Goal: Information Seeking & Learning: Learn about a topic

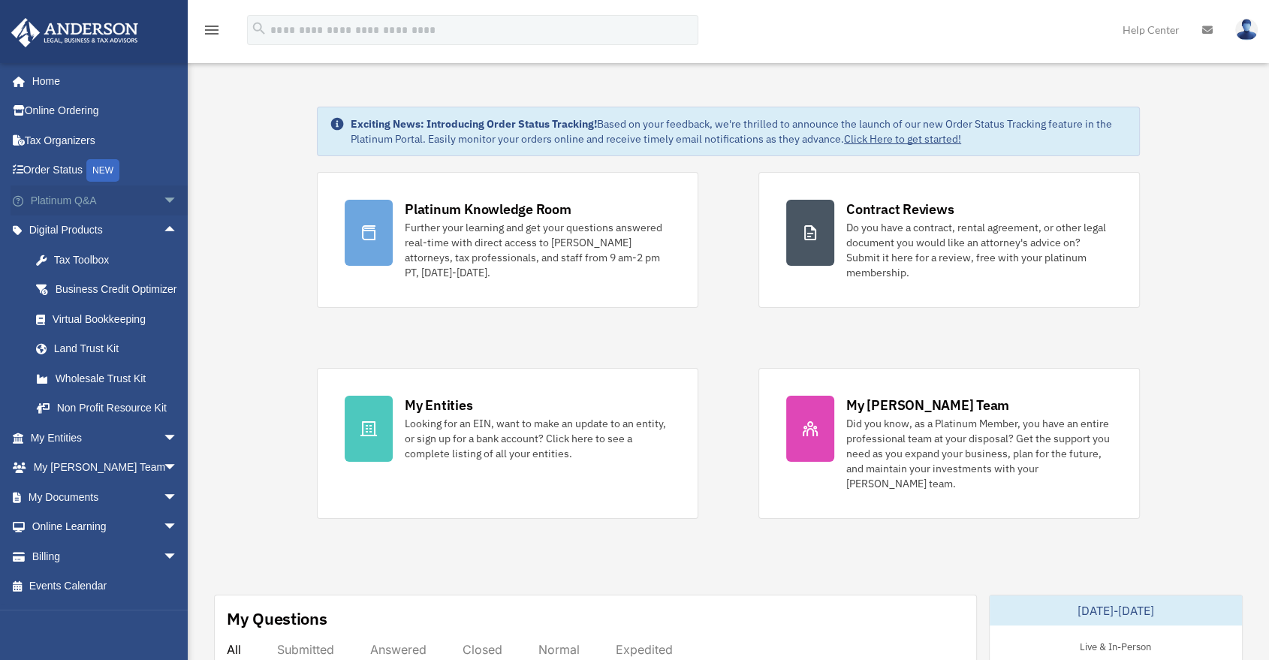
click at [163, 203] on span "arrow_drop_down" at bounding box center [178, 200] width 30 height 31
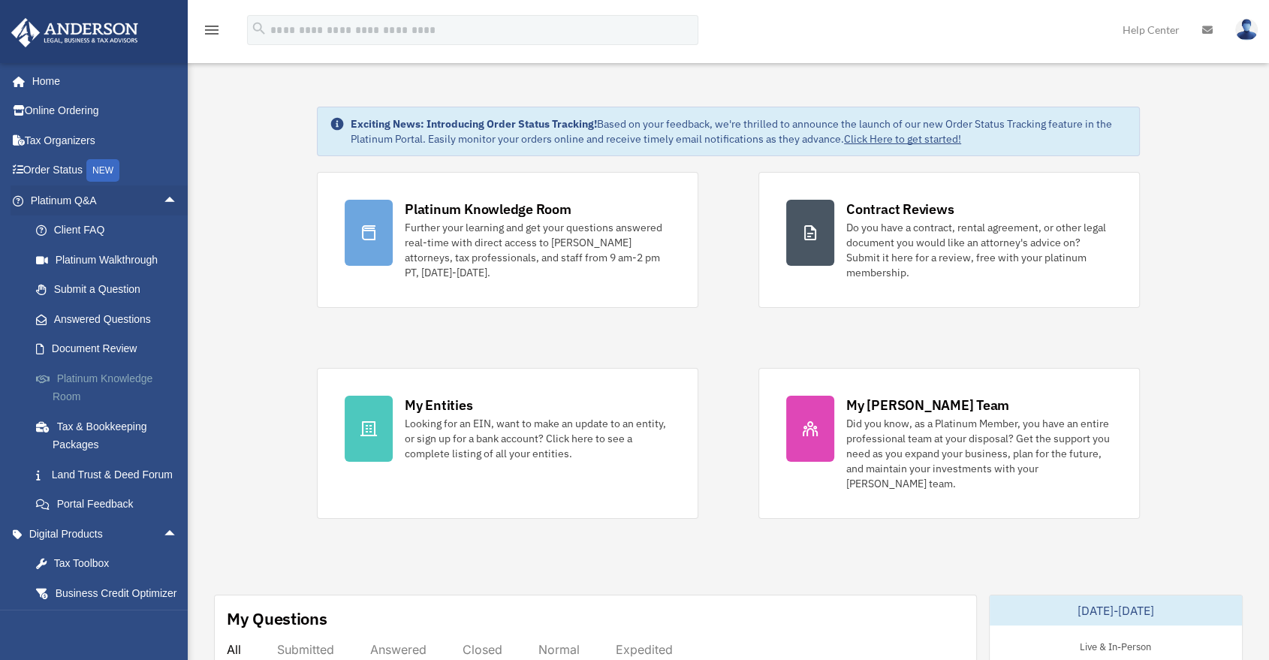
click at [125, 385] on link "Platinum Knowledge Room" at bounding box center [110, 387] width 179 height 48
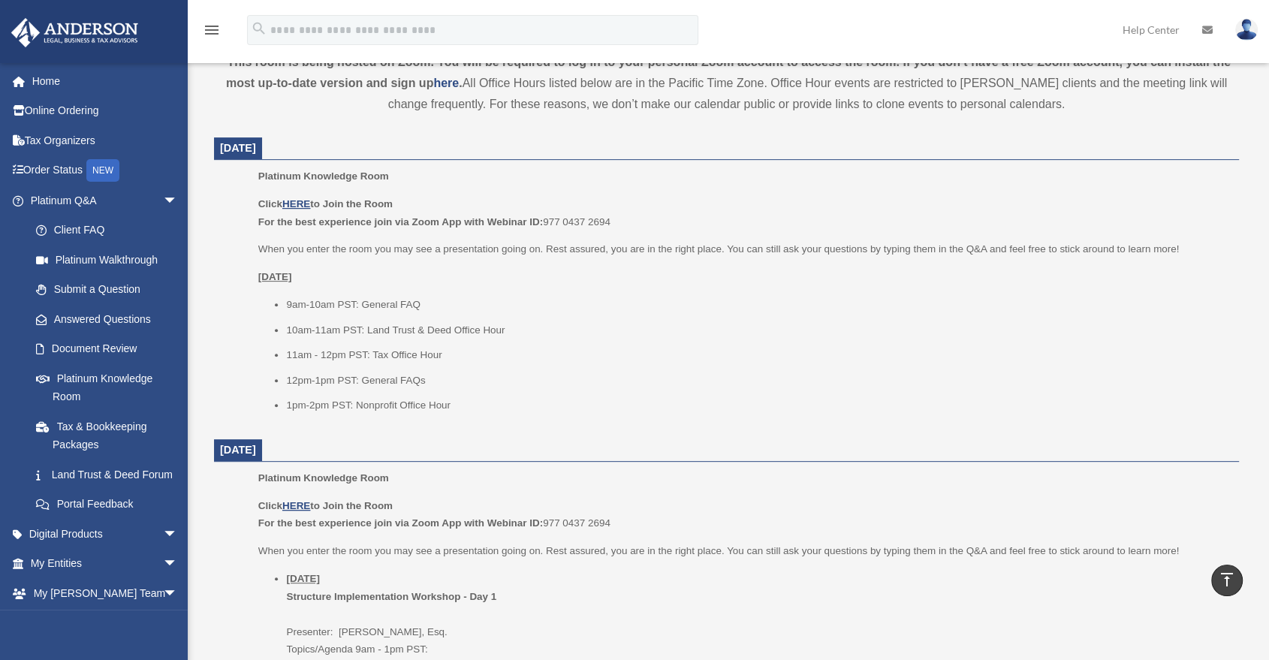
scroll to position [583, 0]
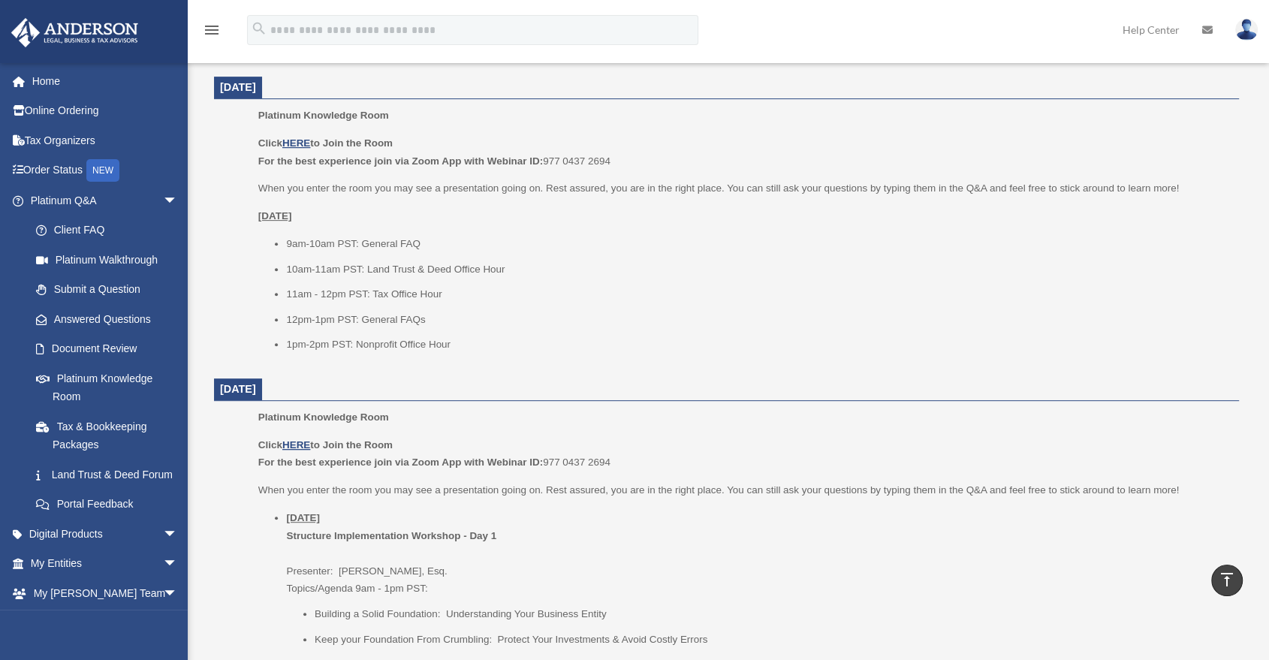
click at [495, 336] on li "1pm-2pm PST: Nonprofit Office Hour" at bounding box center [757, 345] width 942 height 18
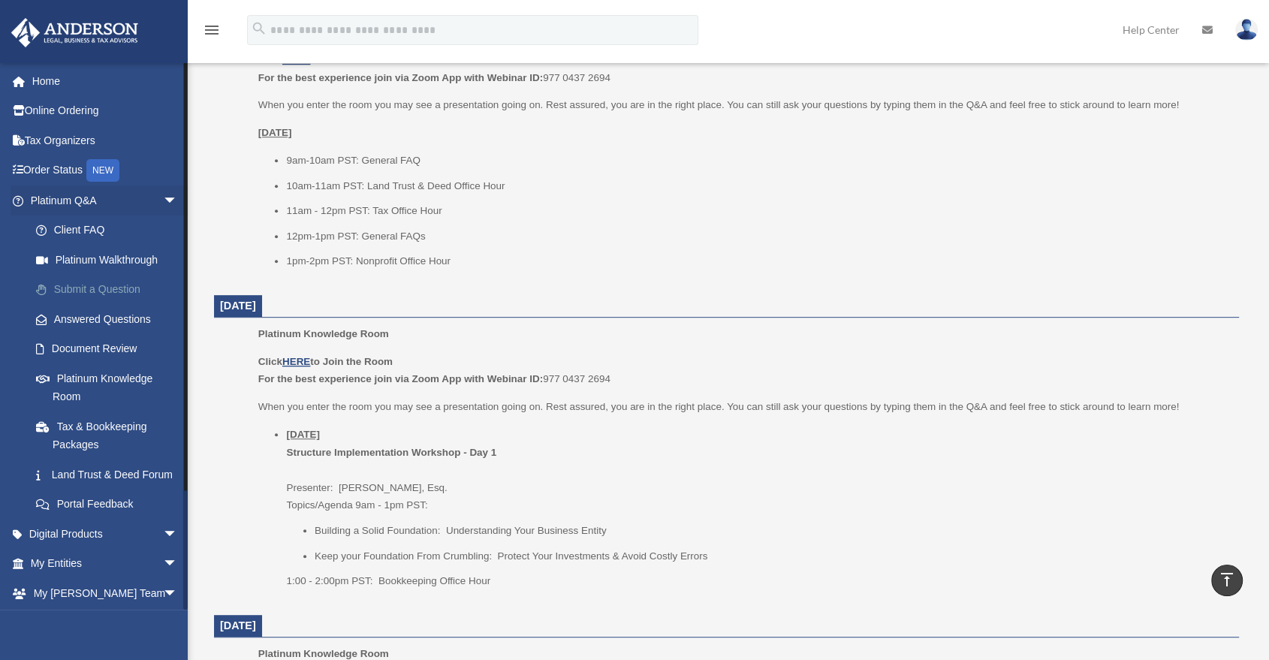
click at [137, 300] on link "Submit a Question" at bounding box center [110, 290] width 179 height 30
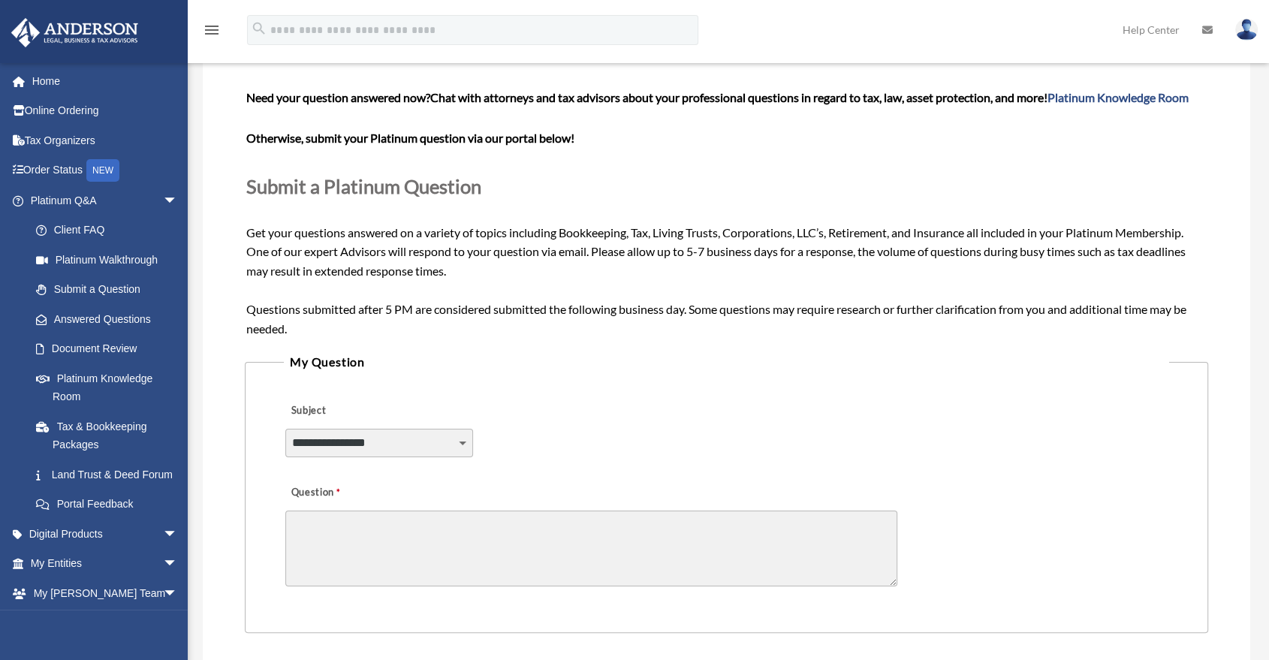
click at [406, 432] on select "**********" at bounding box center [379, 443] width 188 height 29
click at [550, 414] on div "**********" at bounding box center [726, 434] width 885 height 82
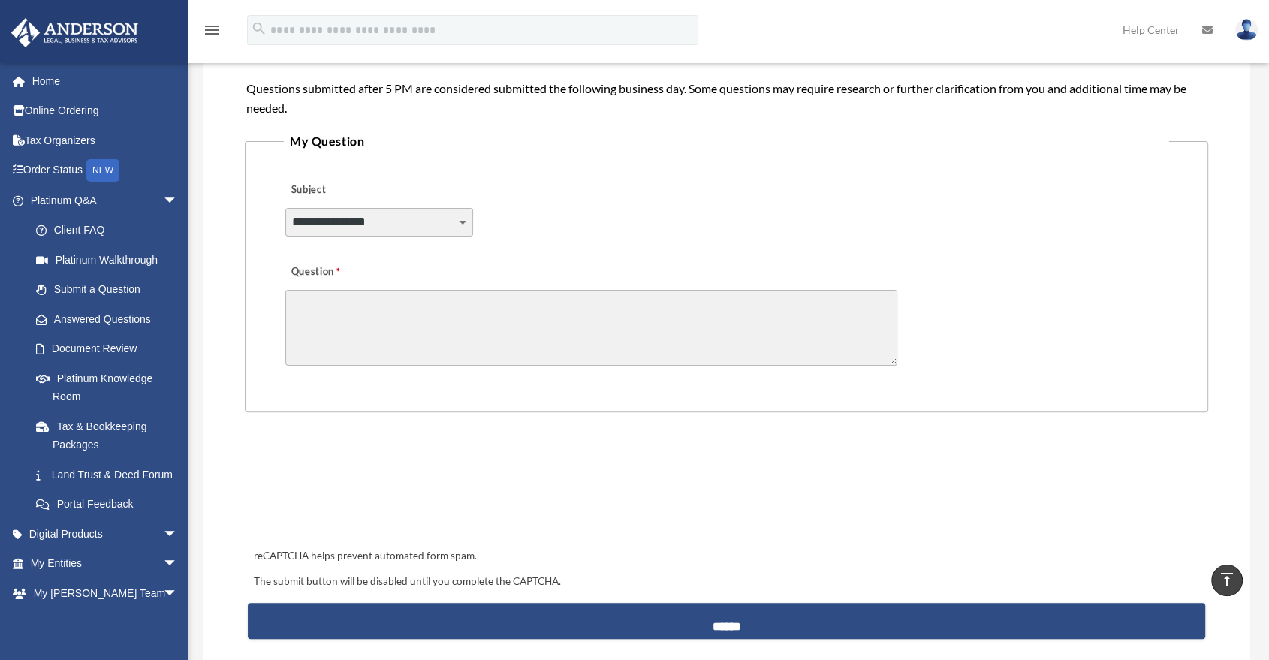
scroll to position [333, 0]
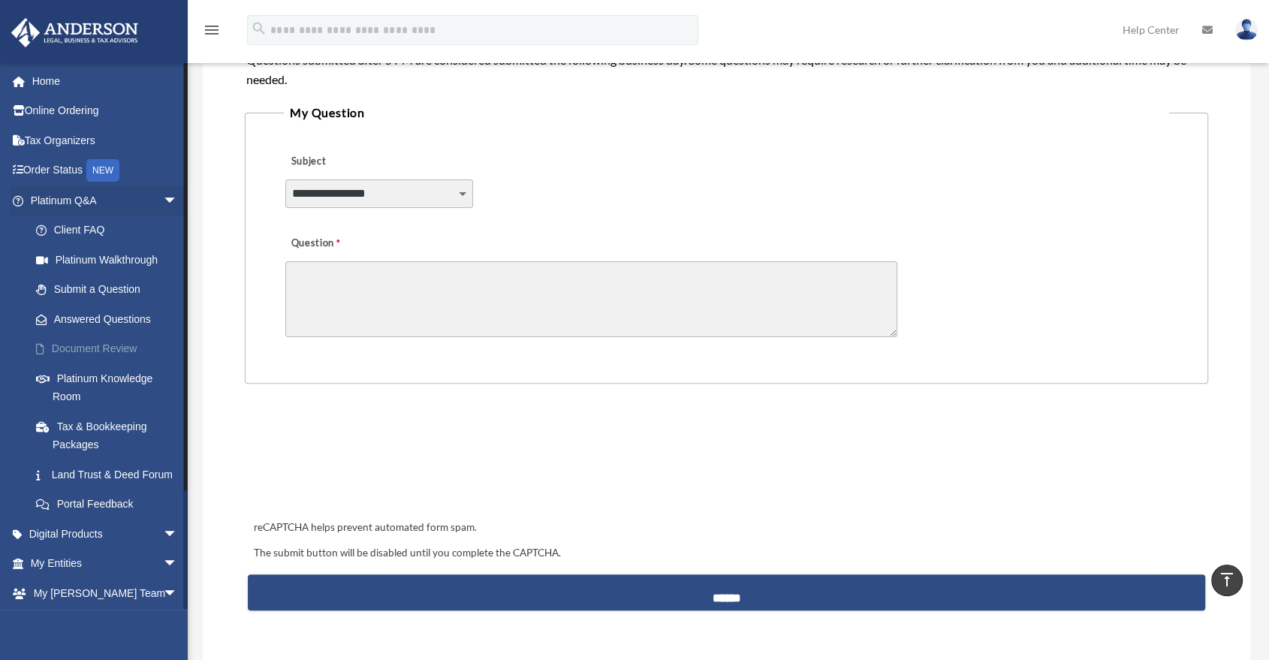
click at [122, 340] on link "Document Review" at bounding box center [110, 349] width 179 height 30
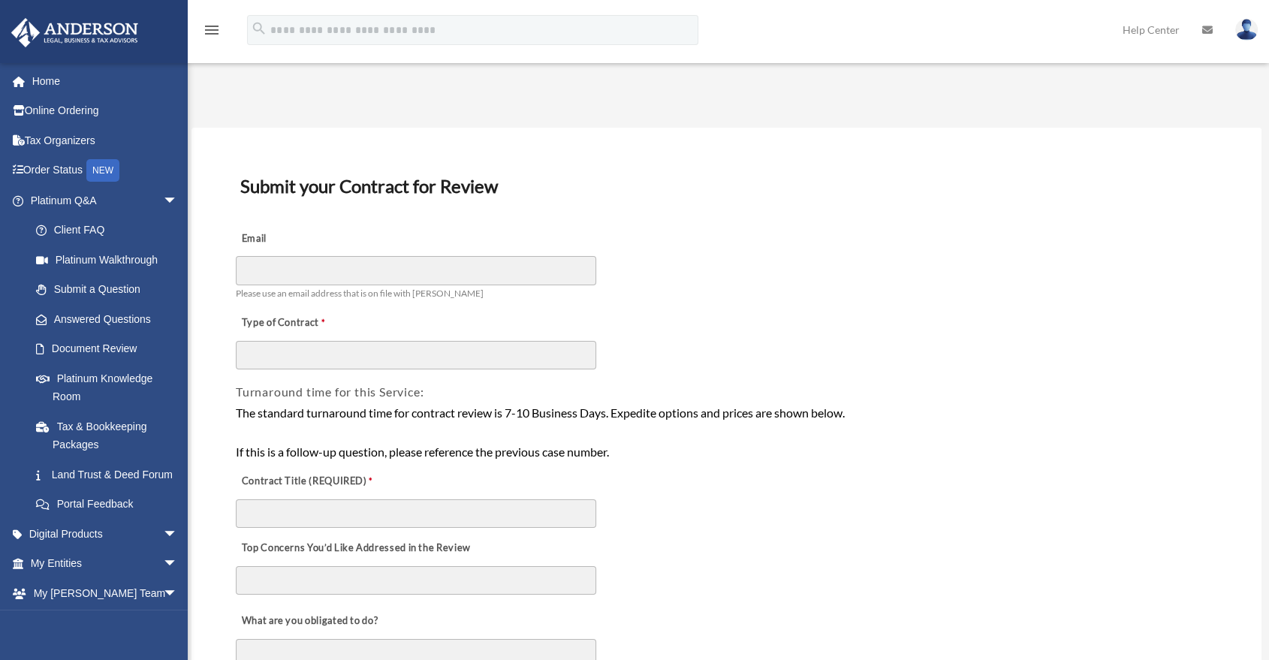
scroll to position [83, 0]
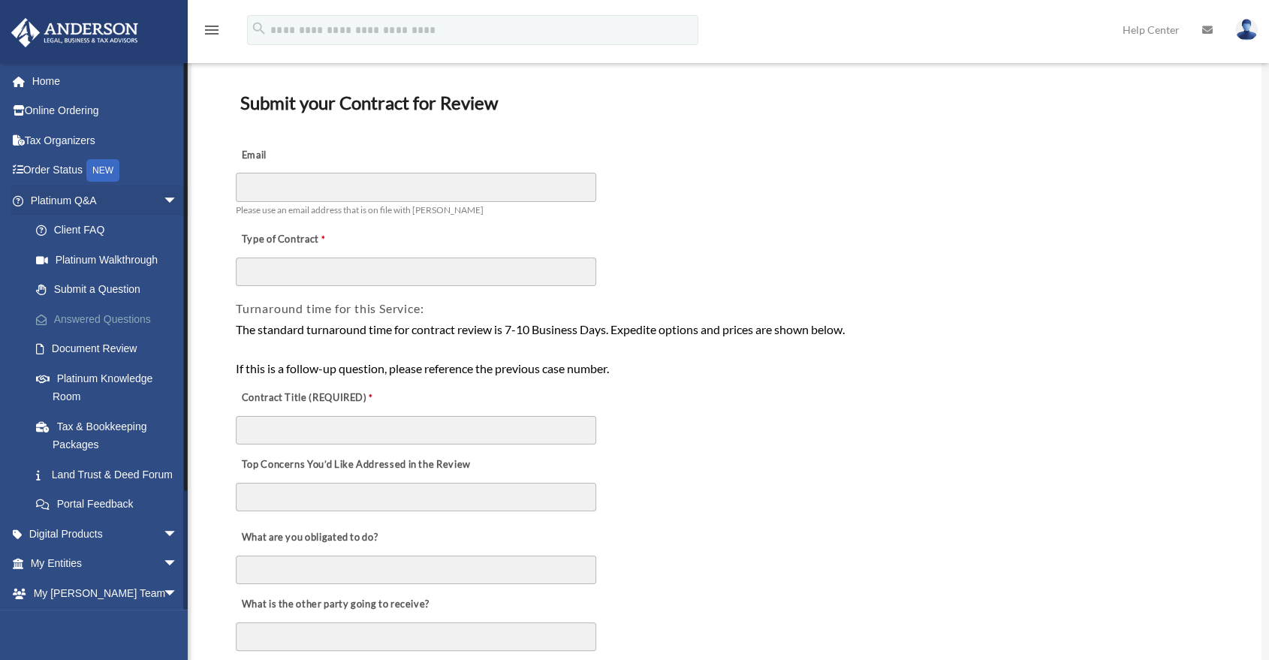
click at [114, 312] on link "Answered Questions" at bounding box center [110, 319] width 179 height 30
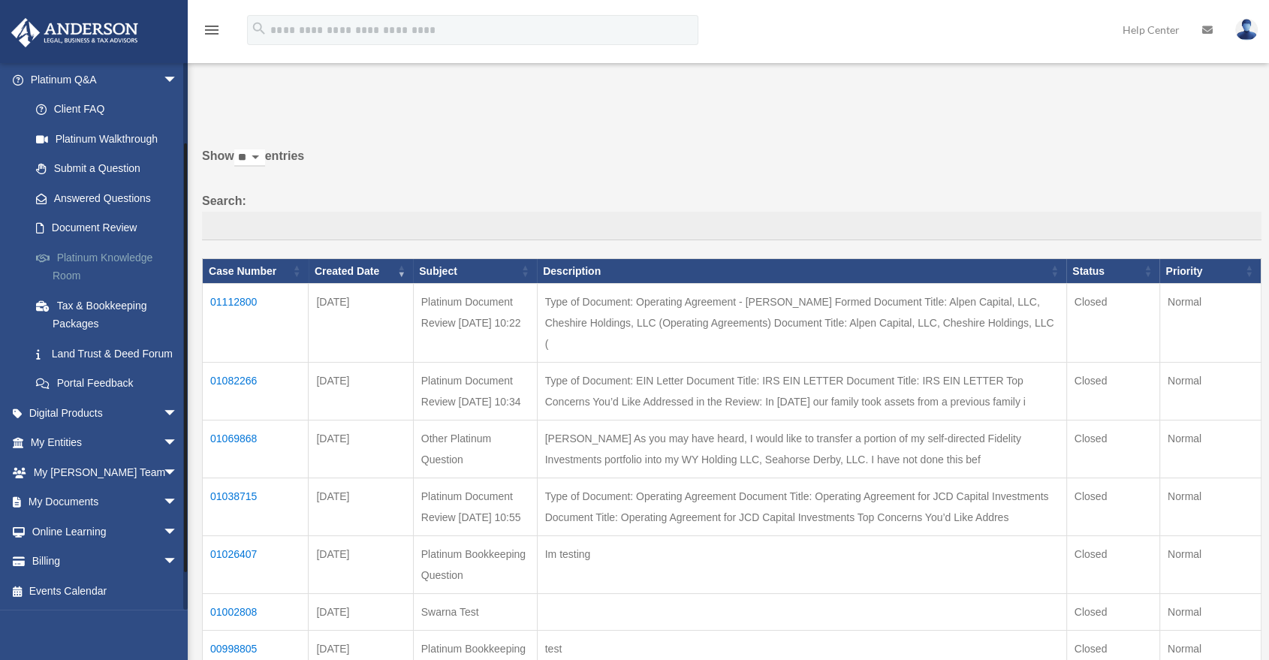
scroll to position [55, 0]
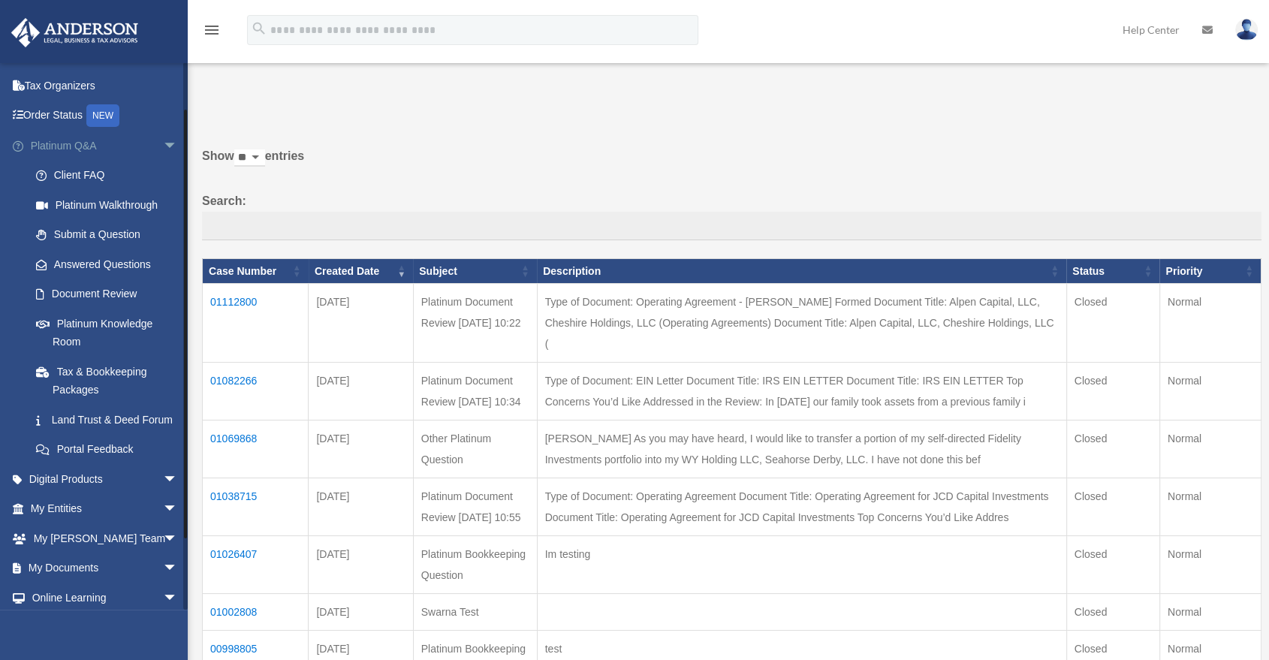
click at [163, 149] on span "arrow_drop_down" at bounding box center [178, 146] width 30 height 31
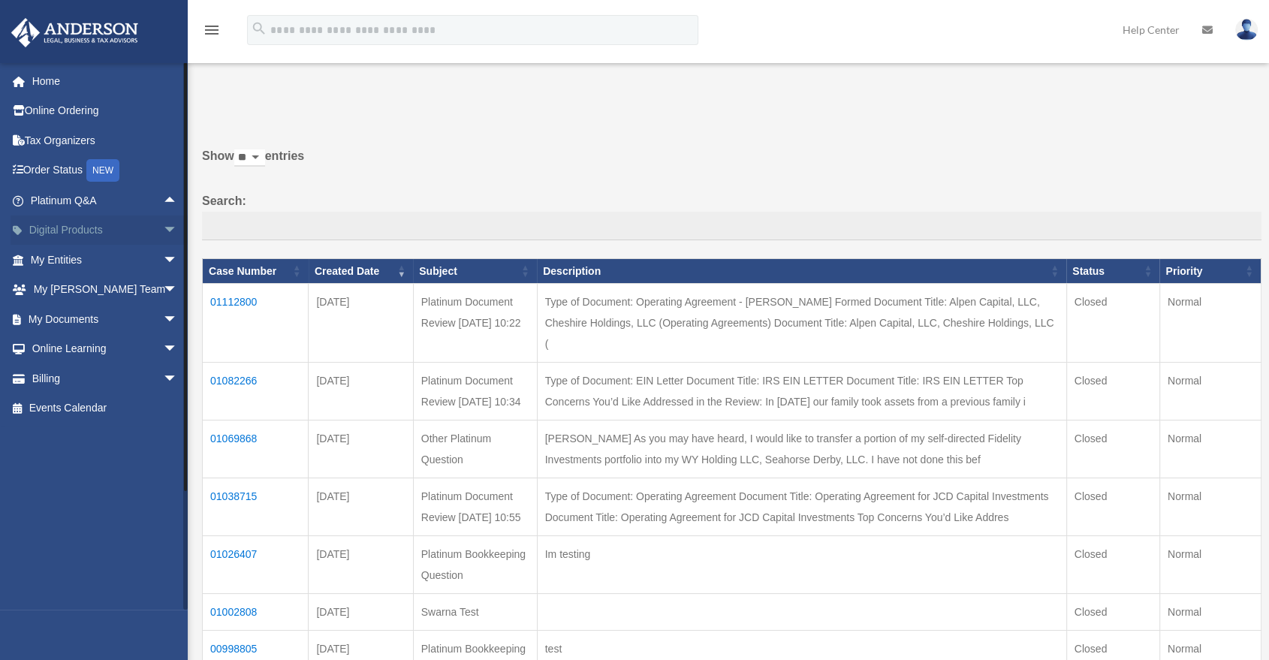
click at [163, 235] on span "arrow_drop_down" at bounding box center [178, 230] width 30 height 31
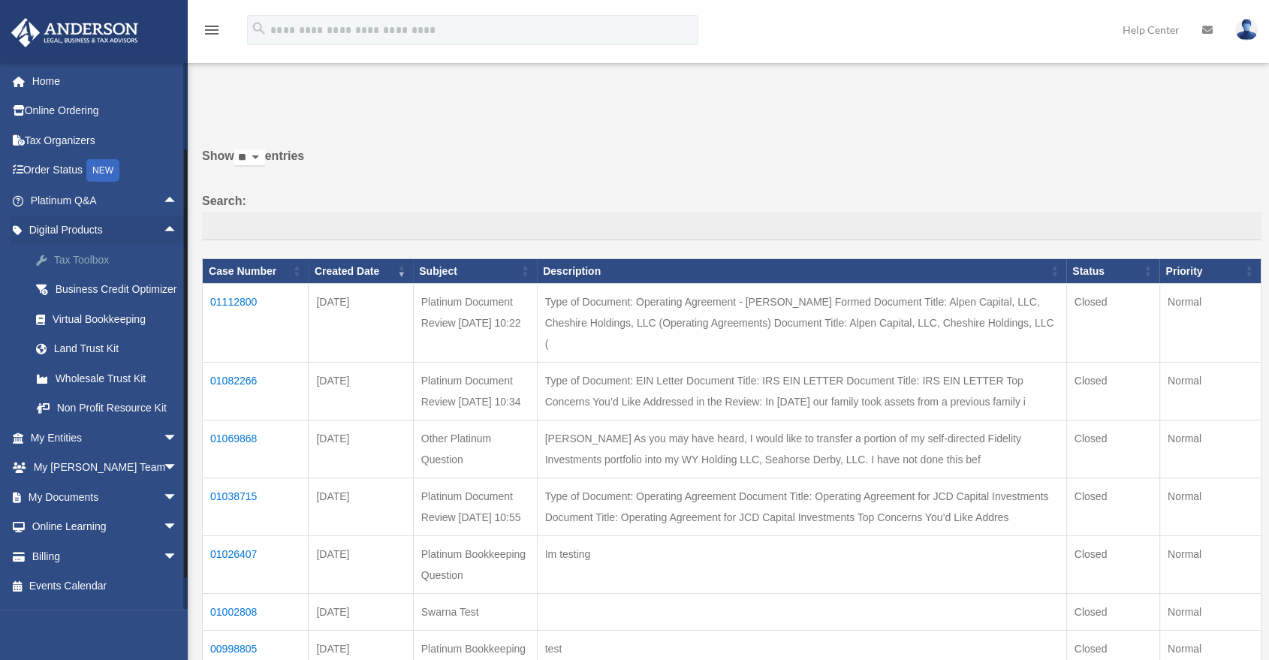
scroll to position [12, 0]
click at [163, 505] on span "arrow_drop_down" at bounding box center [178, 497] width 30 height 31
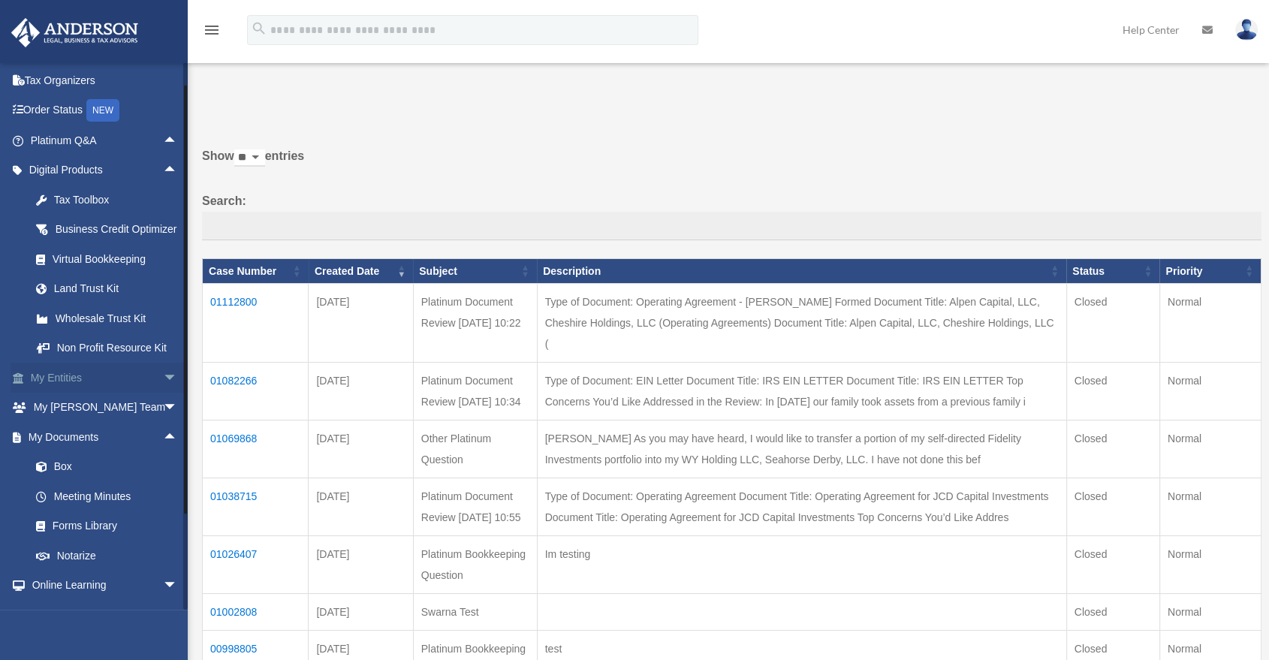
scroll to position [96, 0]
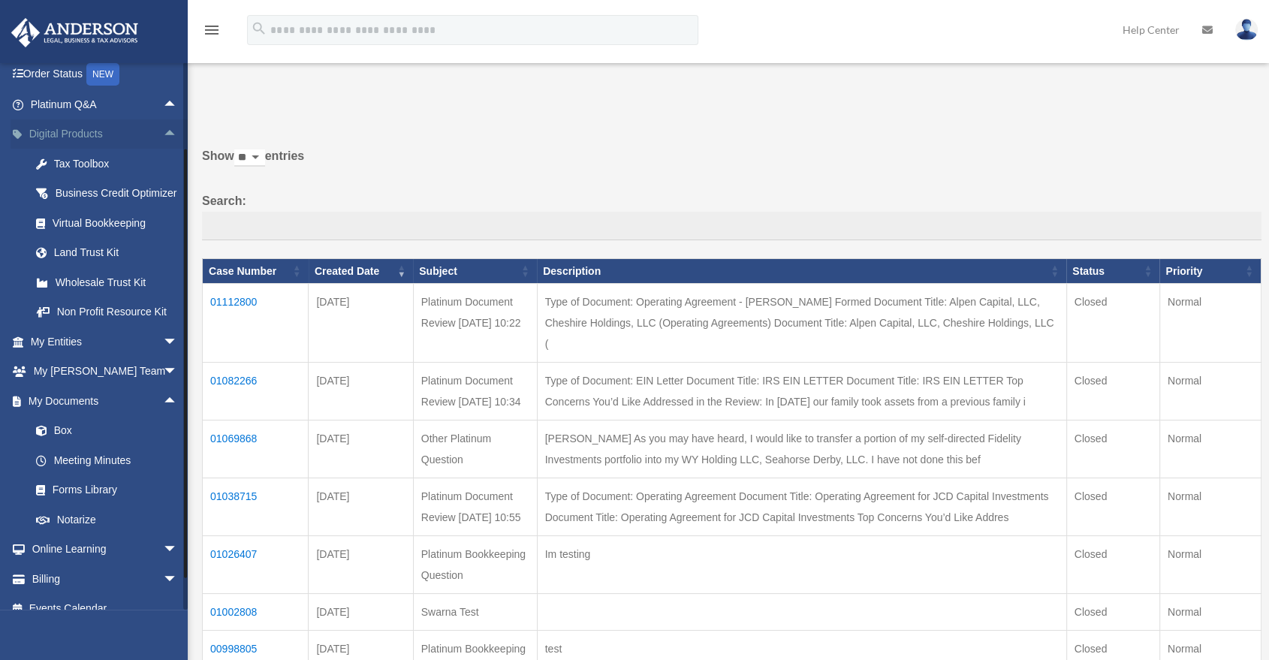
click at [163, 138] on span "arrow_drop_up" at bounding box center [178, 134] width 30 height 31
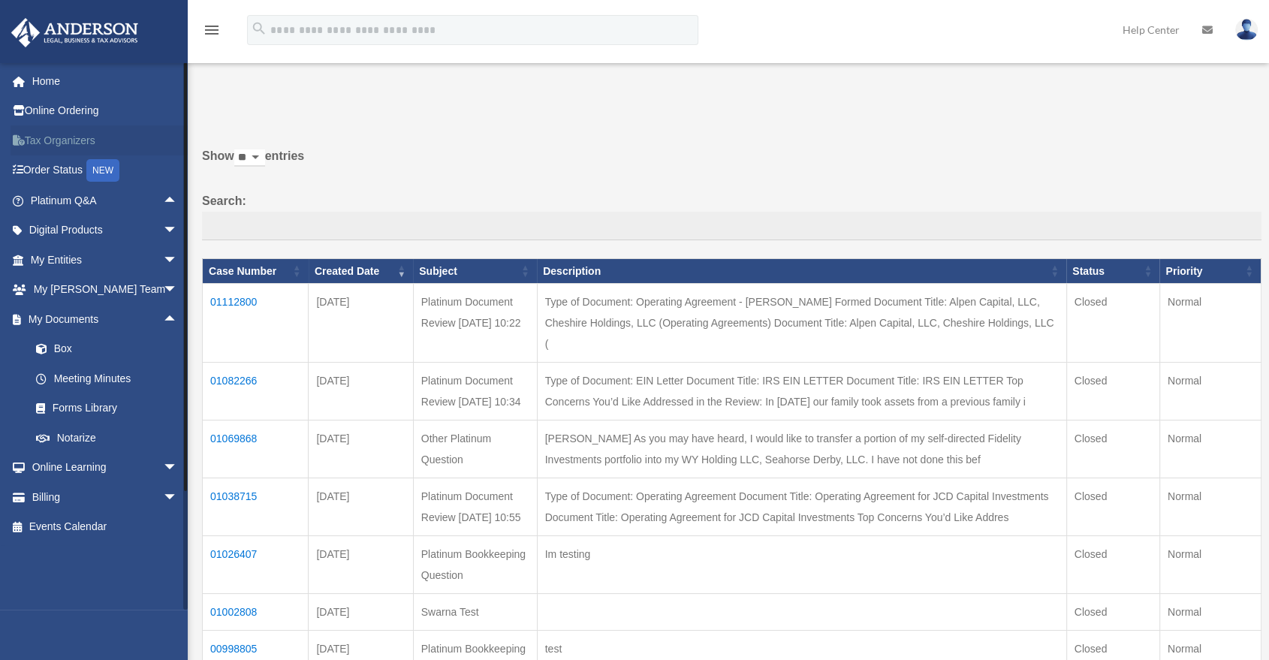
scroll to position [0, 0]
click at [163, 329] on span "arrow_drop_up" at bounding box center [178, 319] width 30 height 31
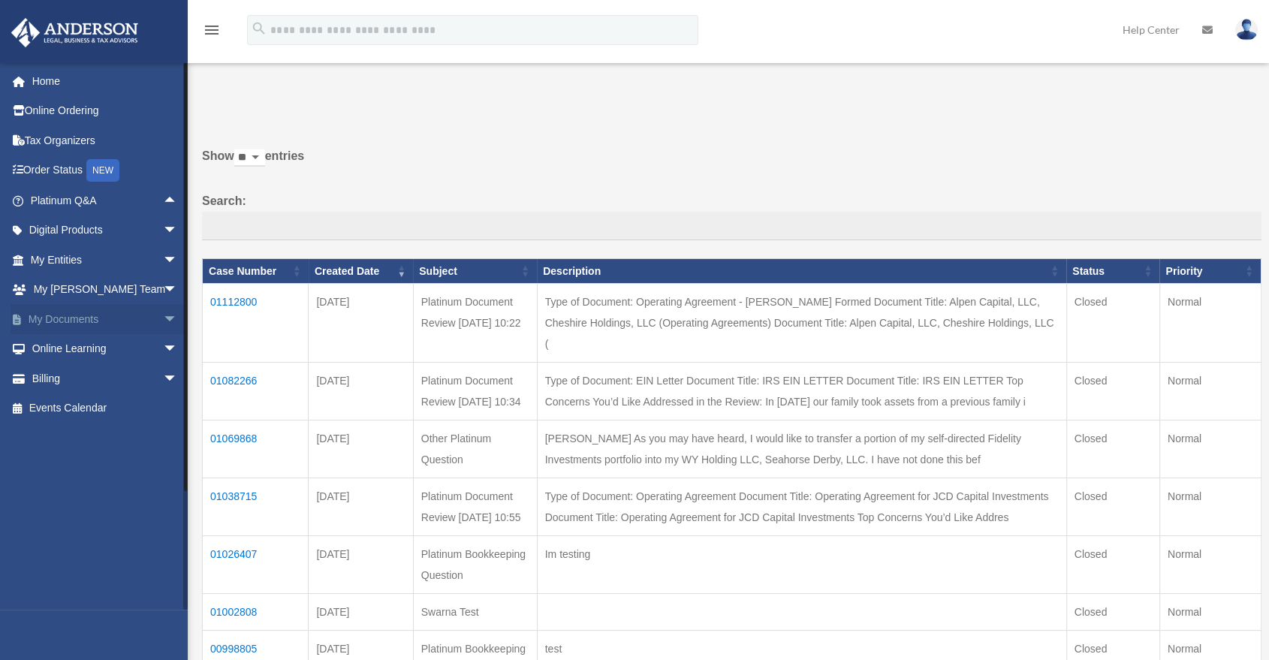
click at [163, 327] on span "arrow_drop_down" at bounding box center [178, 319] width 30 height 31
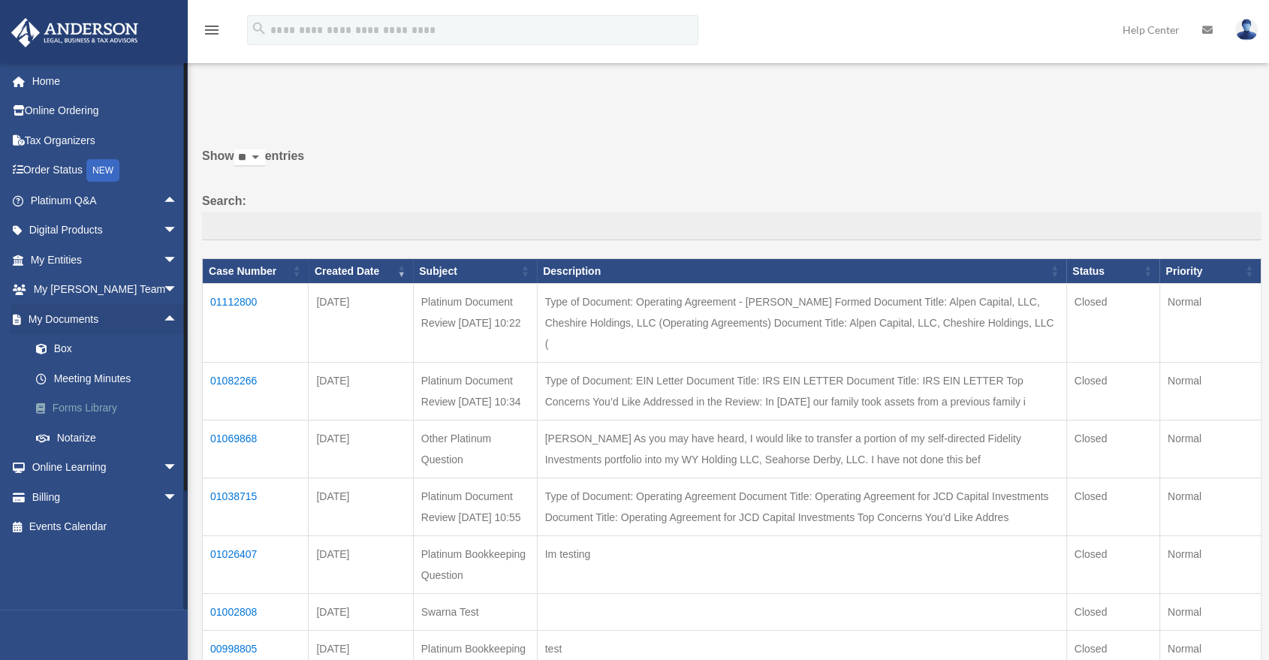
click at [122, 407] on link "Forms Library" at bounding box center [110, 408] width 179 height 30
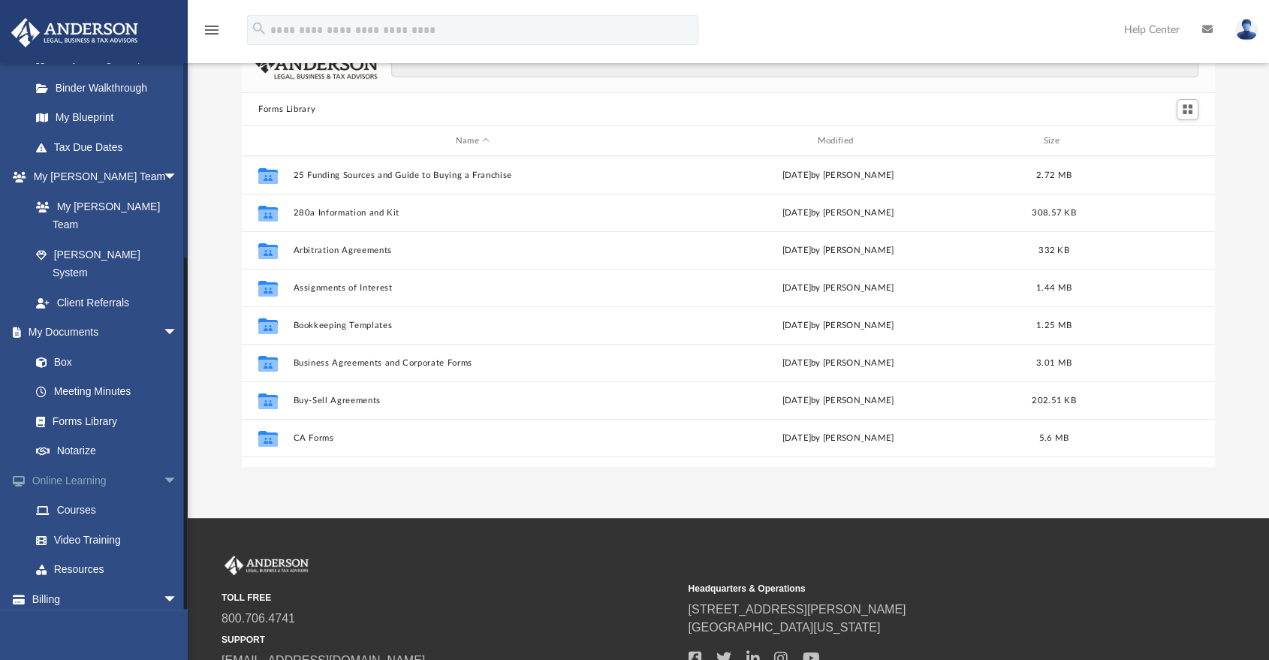
scroll to position [83, 0]
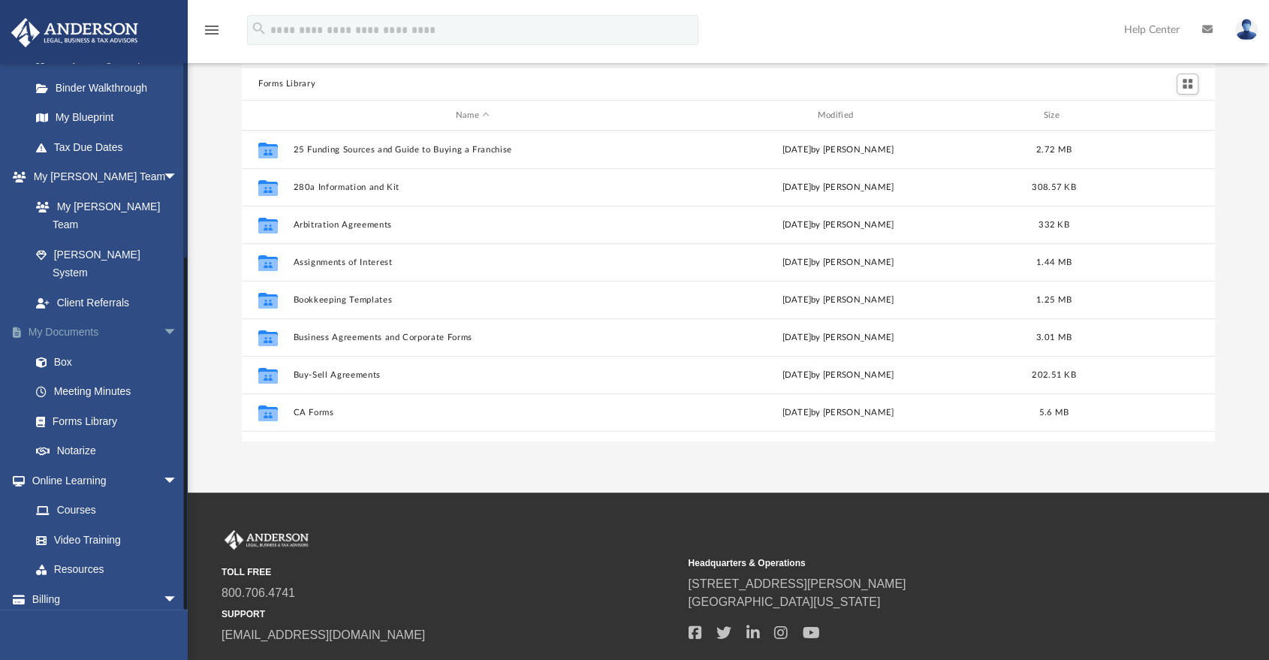
click at [167, 318] on span "arrow_drop_down" at bounding box center [178, 333] width 30 height 31
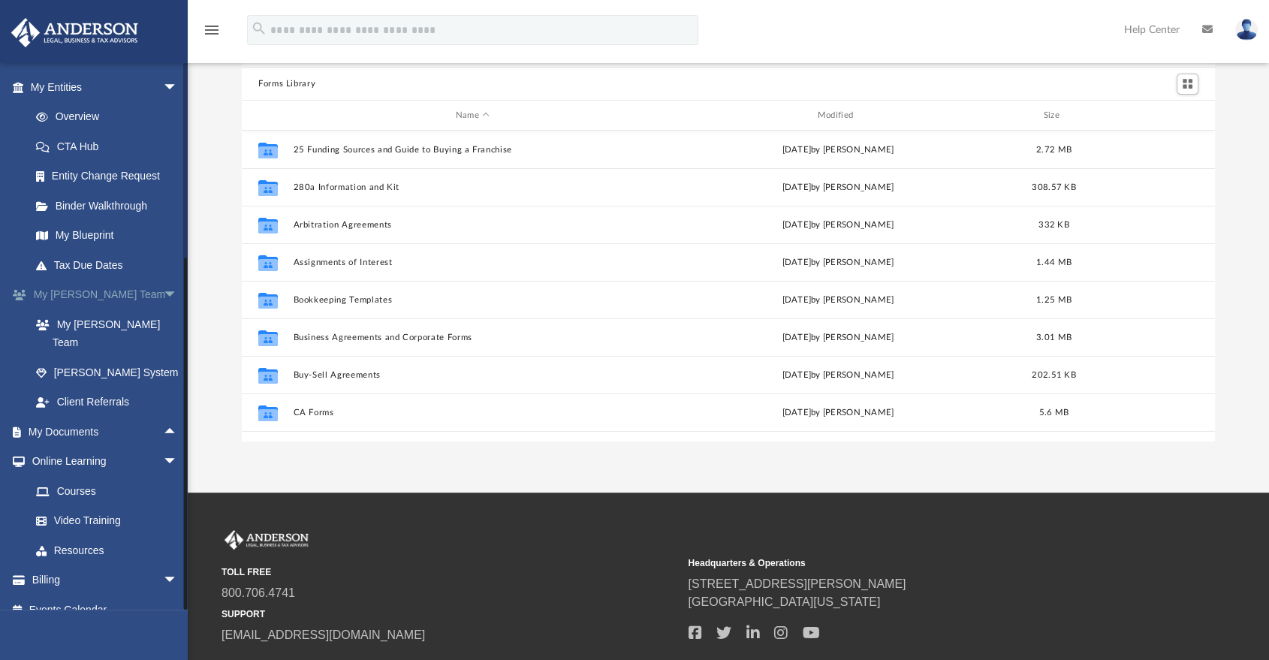
click at [163, 297] on span "arrow_drop_down" at bounding box center [178, 295] width 30 height 31
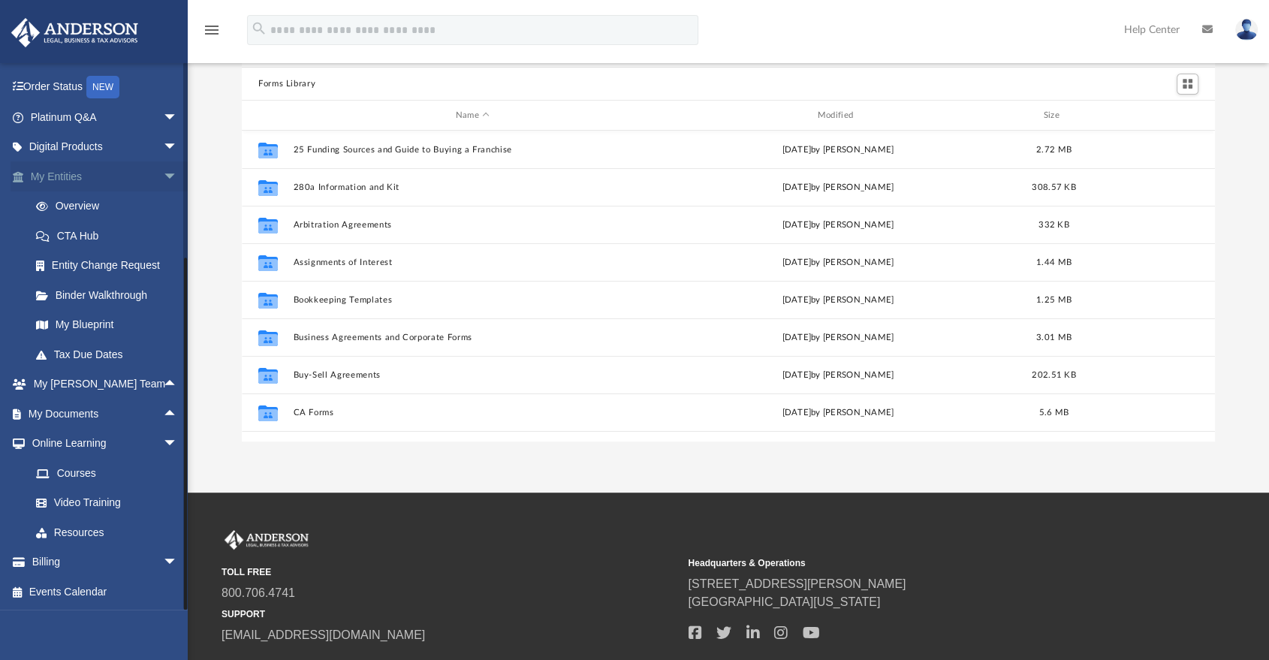
click at [163, 180] on span "arrow_drop_down" at bounding box center [178, 176] width 30 height 31
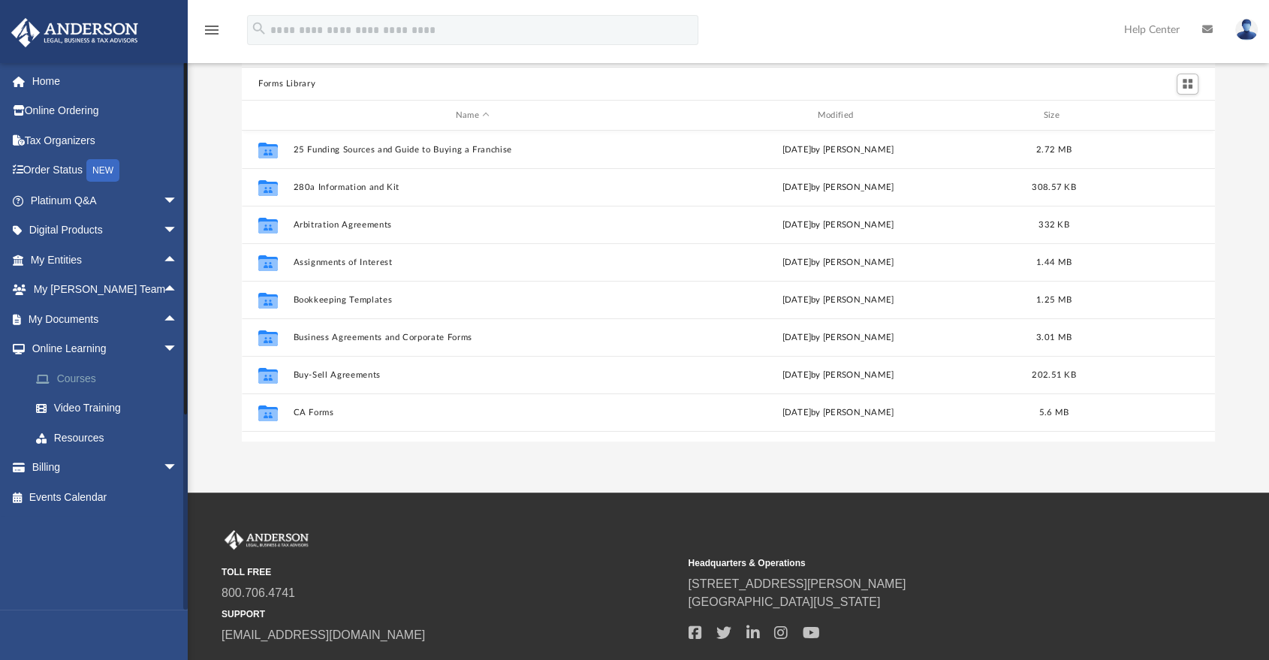
click at [94, 383] on link "Courses" at bounding box center [110, 378] width 179 height 30
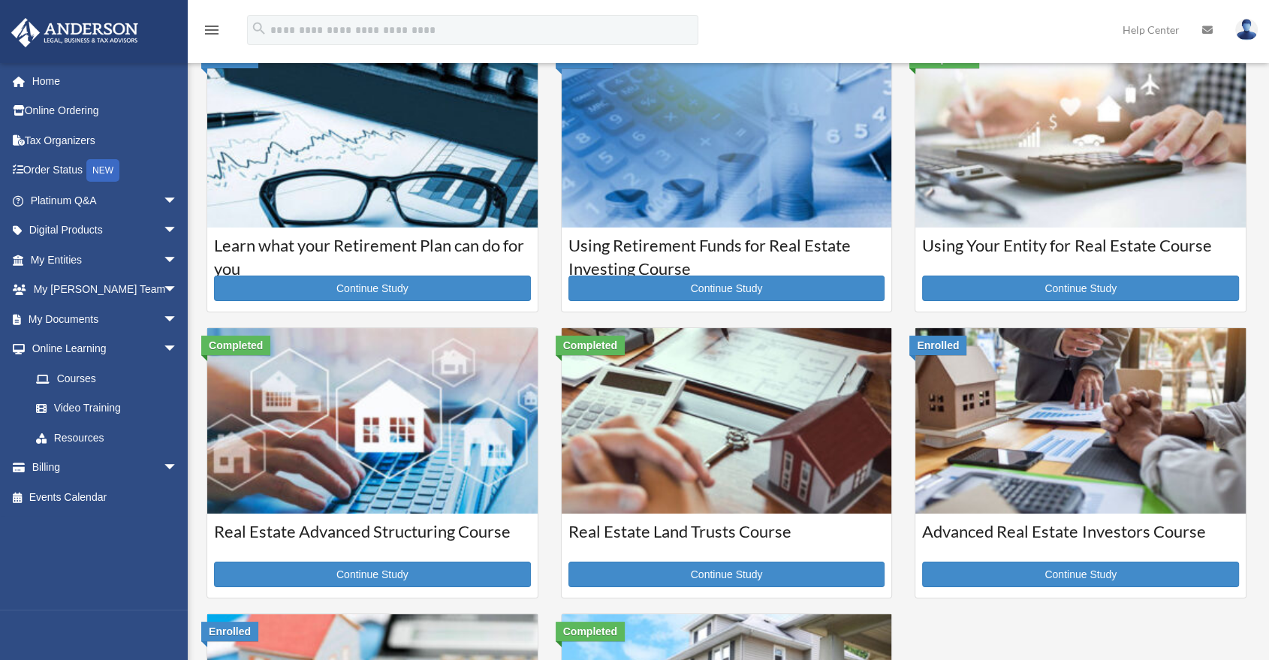
scroll to position [83, 0]
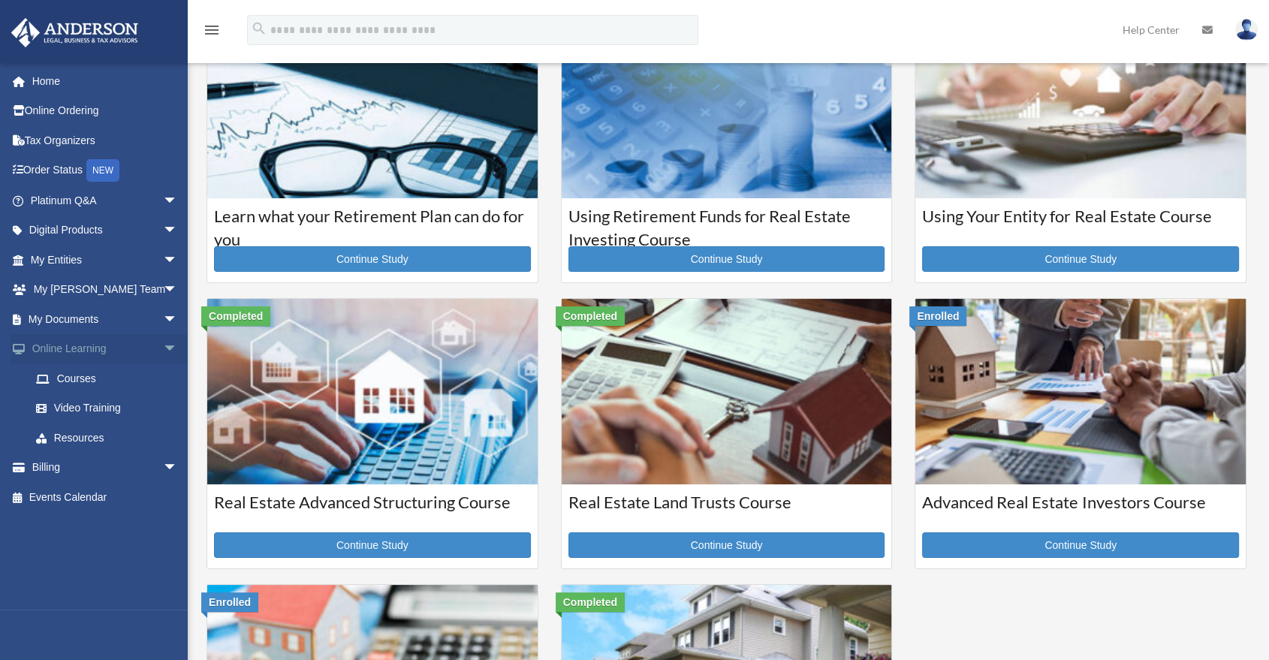
click at [163, 357] on span "arrow_drop_down" at bounding box center [178, 349] width 30 height 31
click at [163, 357] on span "arrow_drop_up" at bounding box center [178, 349] width 30 height 31
click at [163, 327] on span "arrow_drop_down" at bounding box center [178, 319] width 30 height 31
click at [163, 327] on span "arrow_drop_up" at bounding box center [178, 319] width 30 height 31
click at [163, 340] on span "arrow_drop_down" at bounding box center [178, 349] width 30 height 31
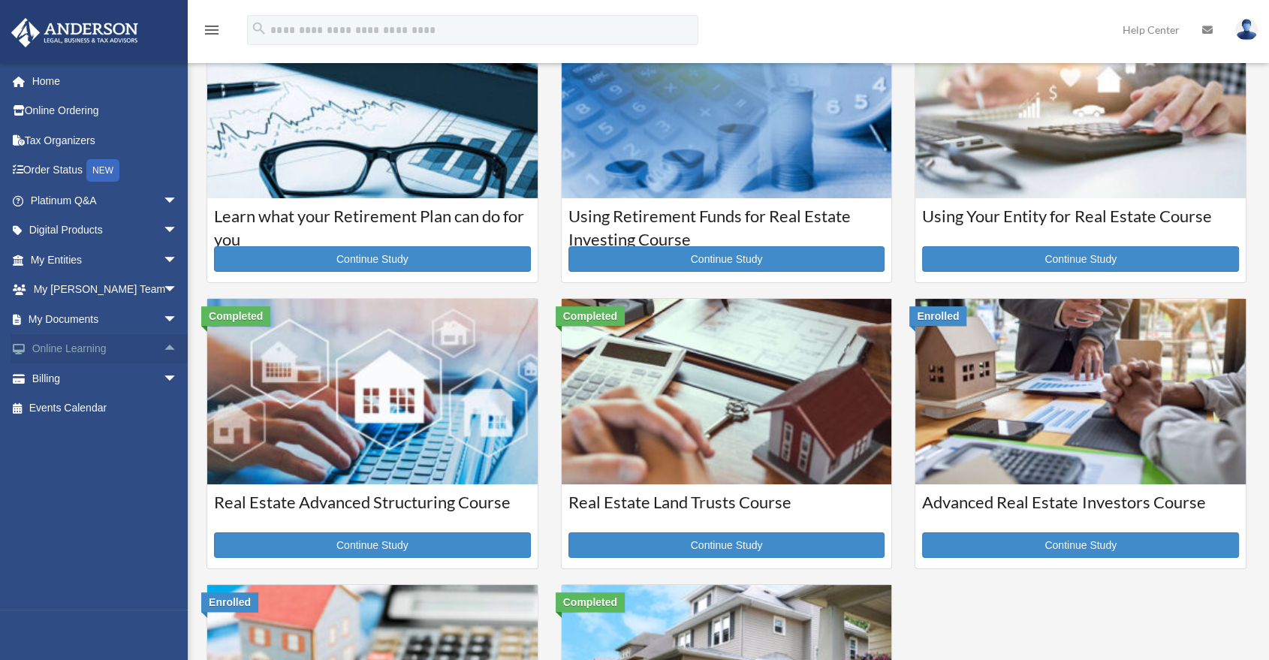
click at [163, 354] on span "arrow_drop_up" at bounding box center [178, 349] width 30 height 31
click at [163, 354] on span "arrow_drop_down" at bounding box center [178, 349] width 30 height 31
click at [163, 327] on span "arrow_drop_down" at bounding box center [178, 319] width 30 height 31
click at [163, 469] on span "arrow_drop_up" at bounding box center [178, 468] width 30 height 31
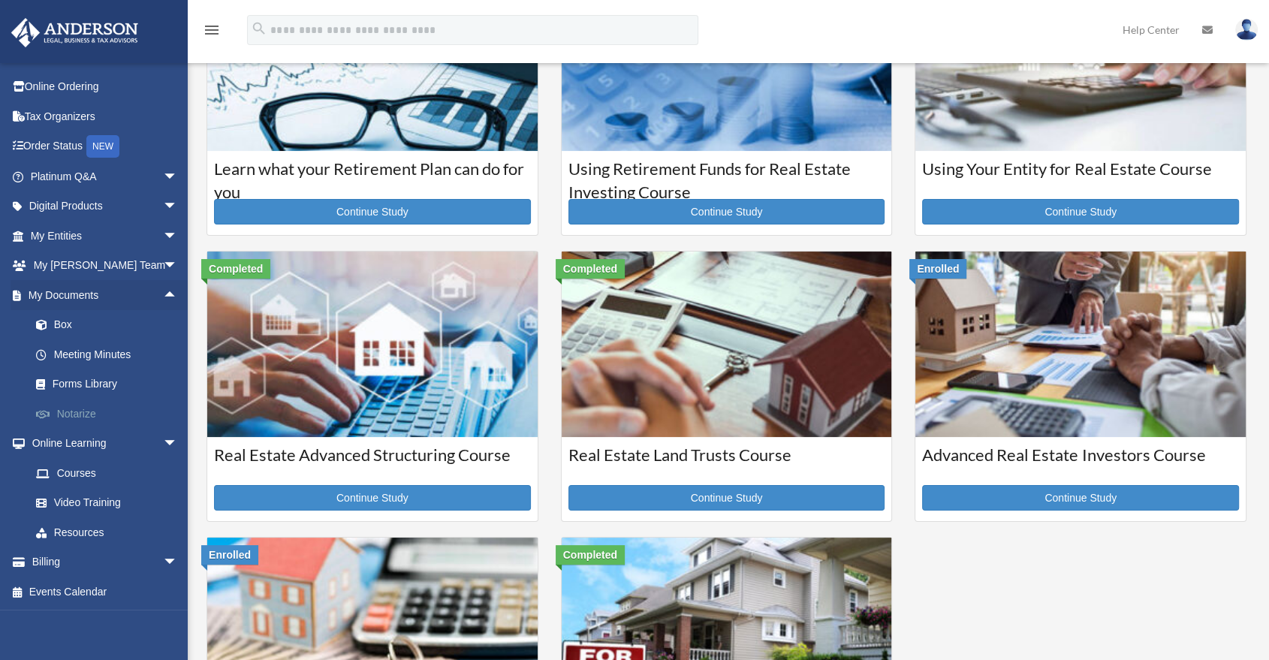
scroll to position [167, 0]
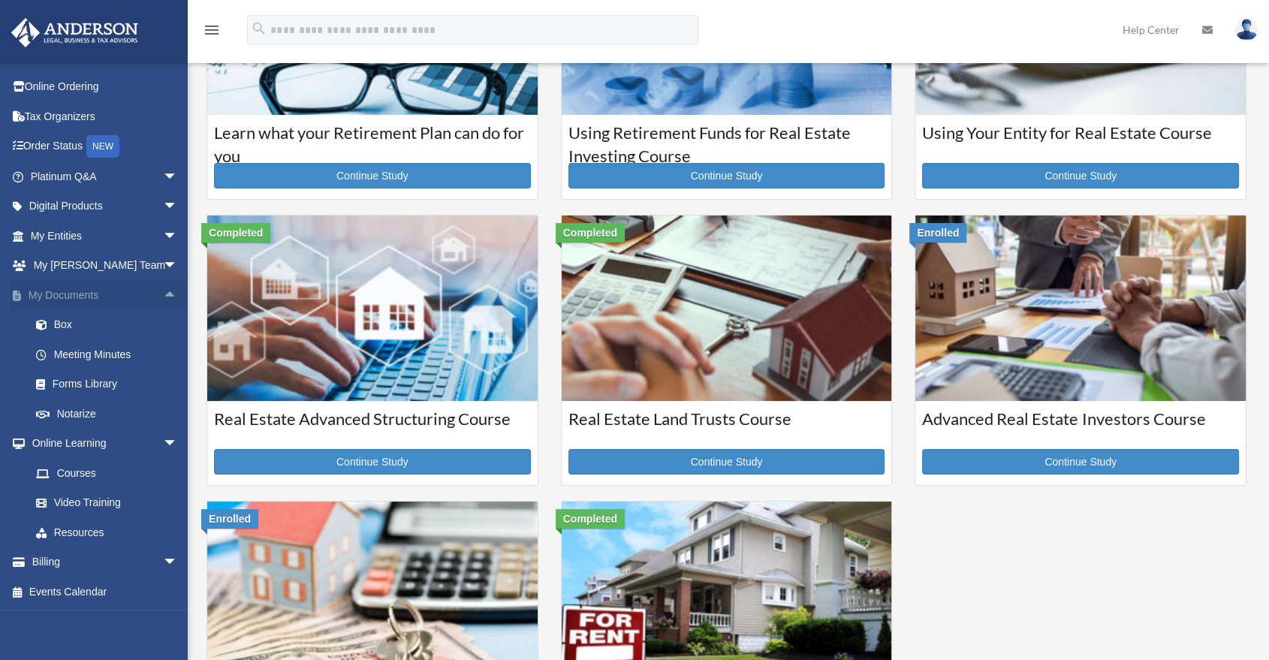
click at [163, 294] on span "arrow_drop_up" at bounding box center [178, 295] width 30 height 31
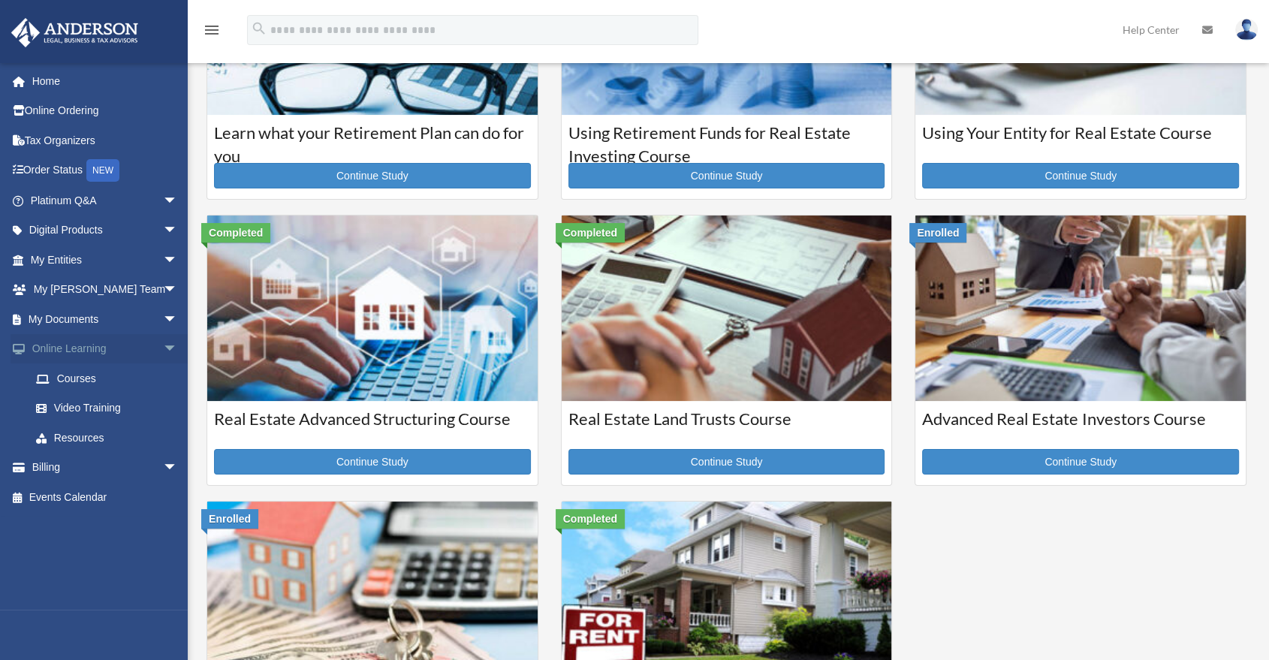
click at [163, 349] on span "arrow_drop_down" at bounding box center [178, 349] width 30 height 31
click at [163, 351] on span "arrow_drop_up" at bounding box center [178, 349] width 30 height 31
click at [163, 475] on span "arrow_drop_down" at bounding box center [178, 468] width 30 height 31
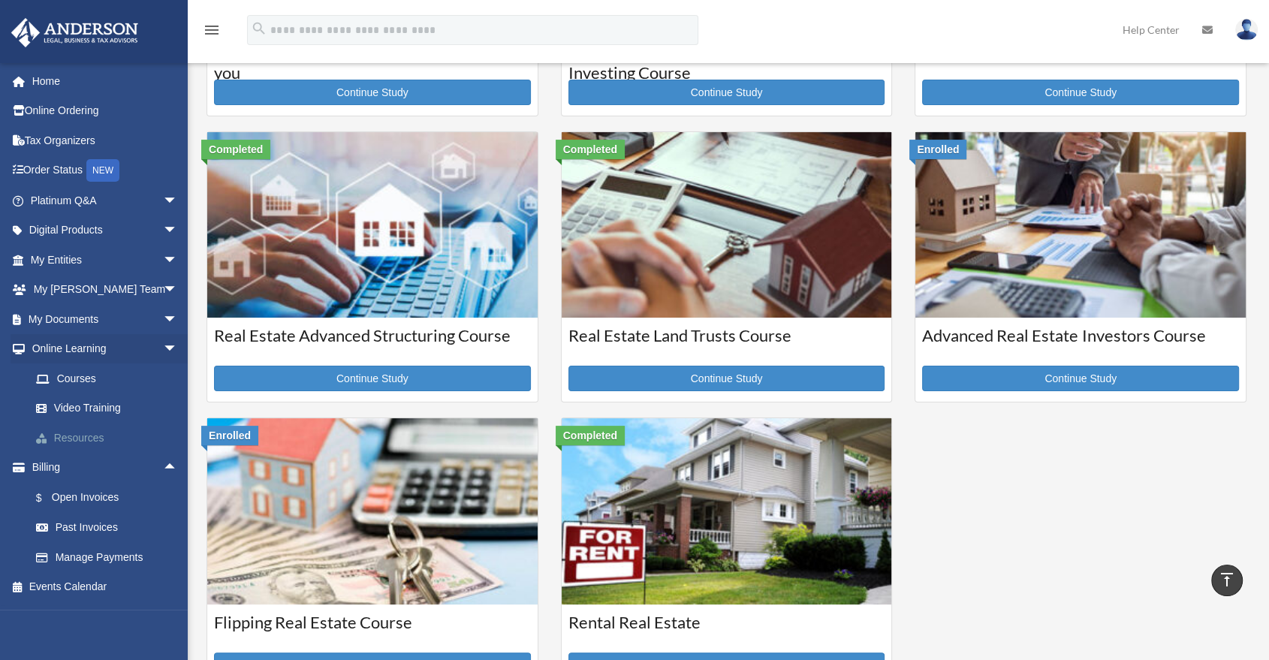
scroll to position [333, 0]
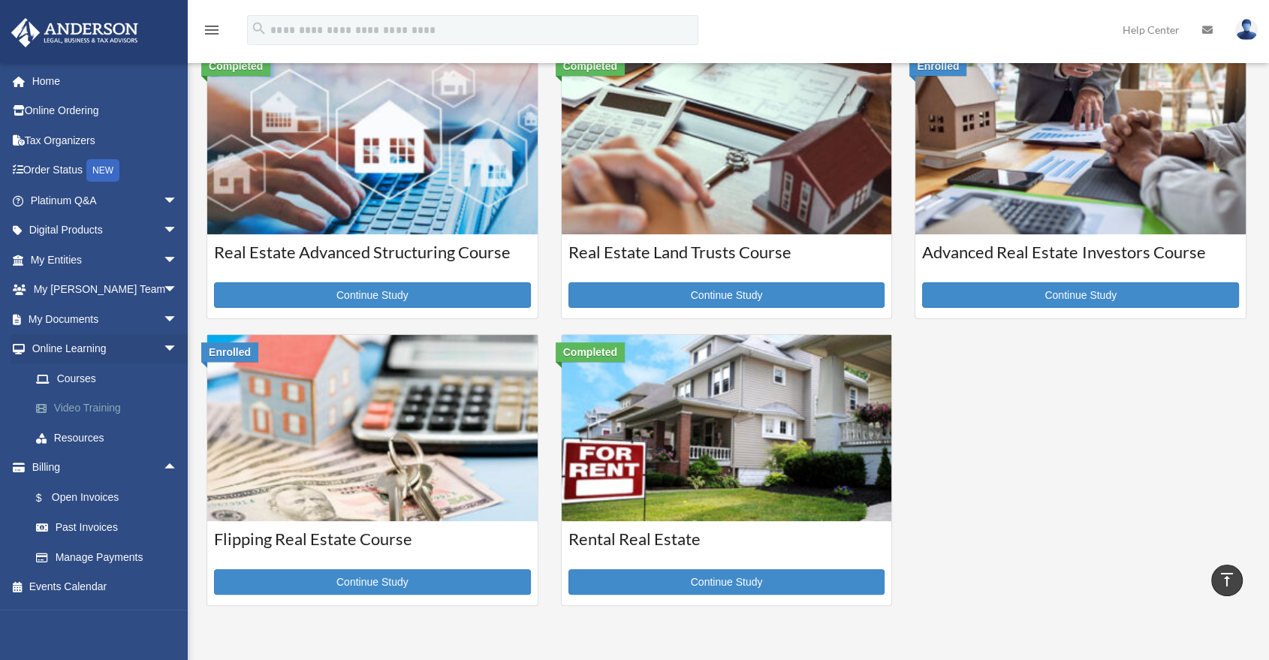
click at [97, 411] on link "Video Training" at bounding box center [110, 408] width 179 height 30
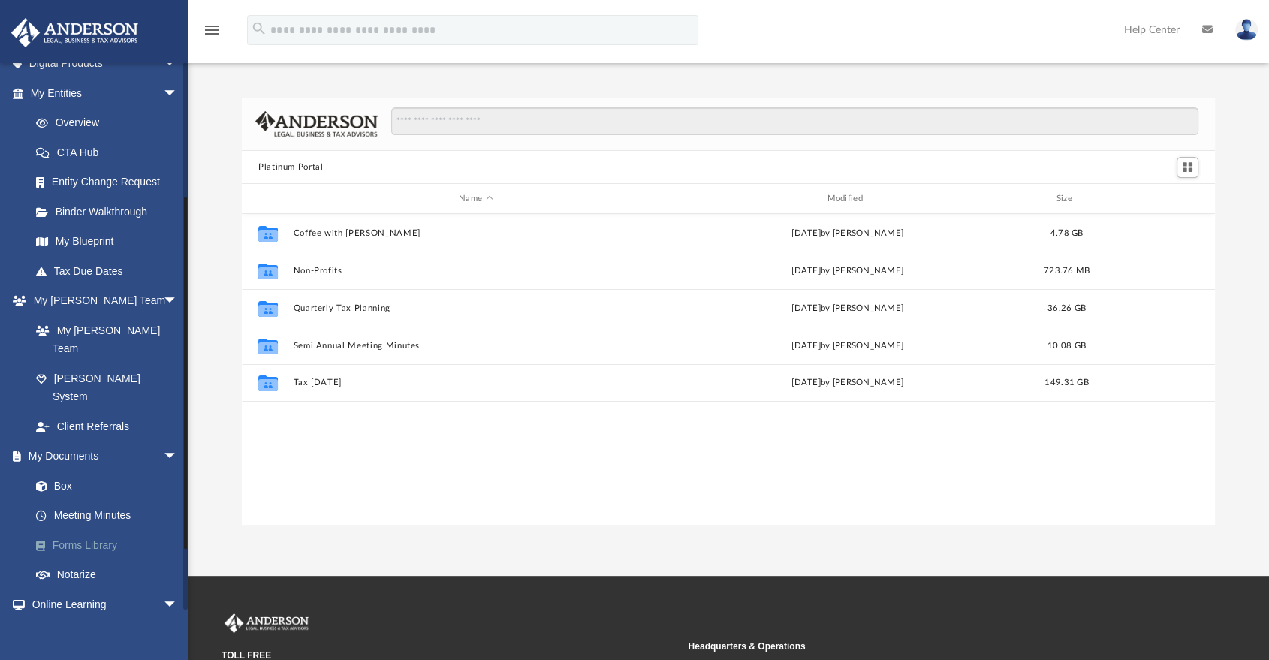
scroll to position [250, 0]
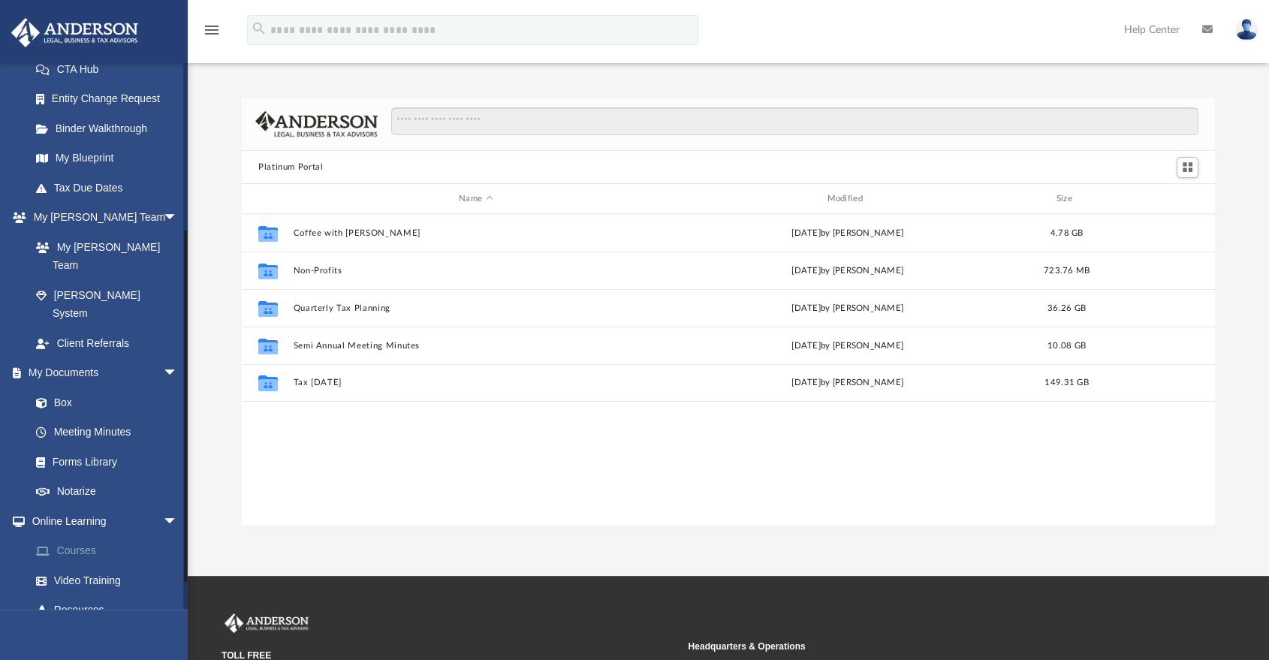
click at [97, 536] on link "Courses" at bounding box center [110, 551] width 179 height 30
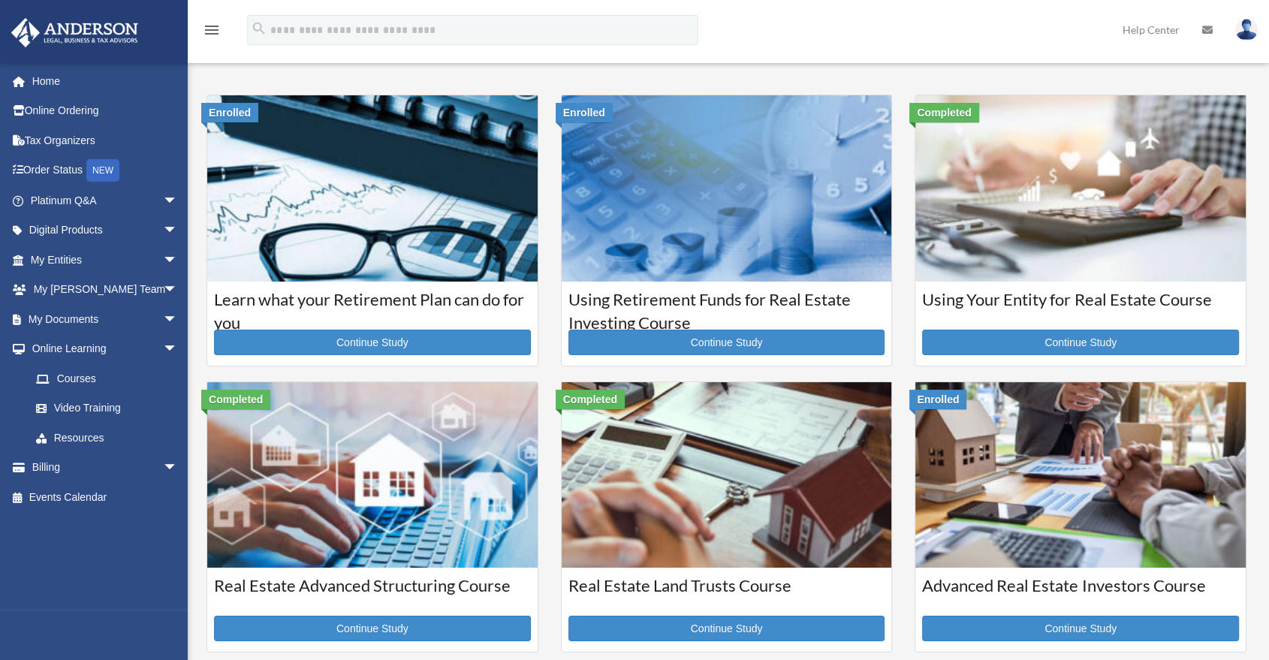
scroll to position [167, 0]
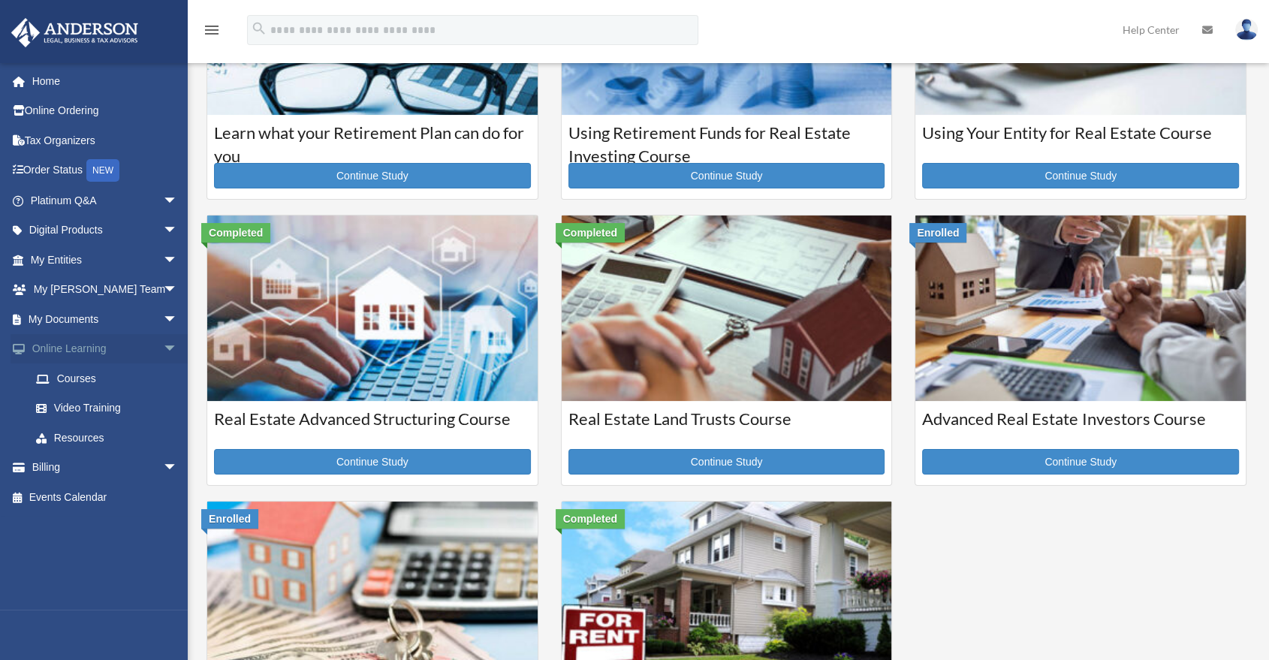
click at [163, 348] on span "arrow_drop_down" at bounding box center [178, 349] width 30 height 31
click at [163, 200] on span "arrow_drop_down" at bounding box center [178, 200] width 30 height 31
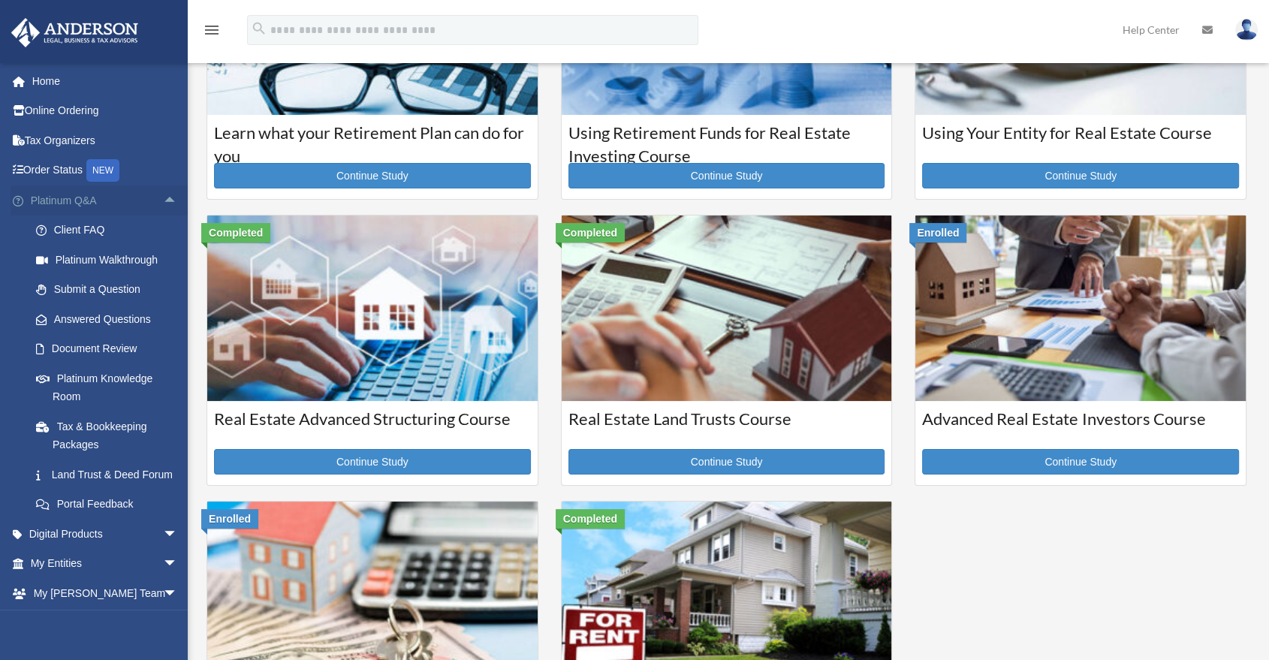
click at [163, 205] on span "arrow_drop_up" at bounding box center [178, 200] width 30 height 31
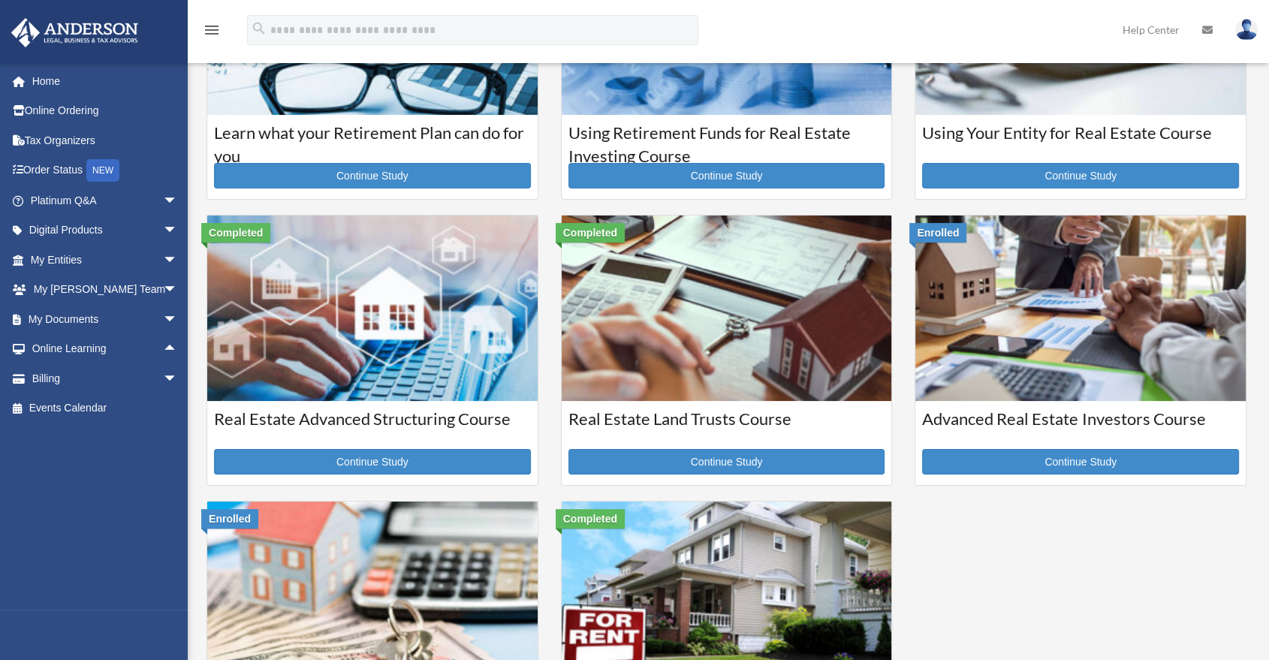
scroll to position [0, 0]
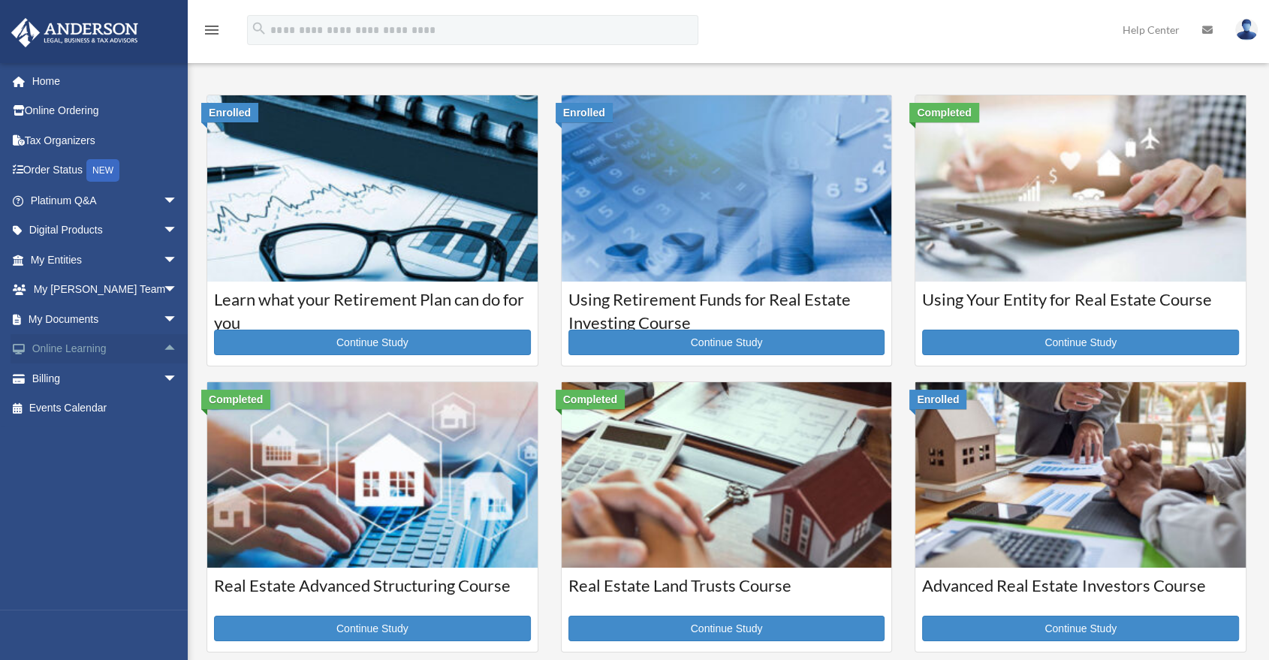
click at [163, 357] on span "arrow_drop_up" at bounding box center [178, 349] width 30 height 31
click at [163, 313] on span "arrow_drop_down" at bounding box center [178, 319] width 30 height 31
